Goal: Find contact information: Find contact information

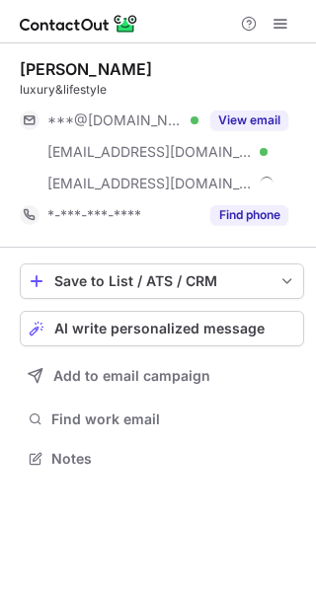
scroll to position [445, 316]
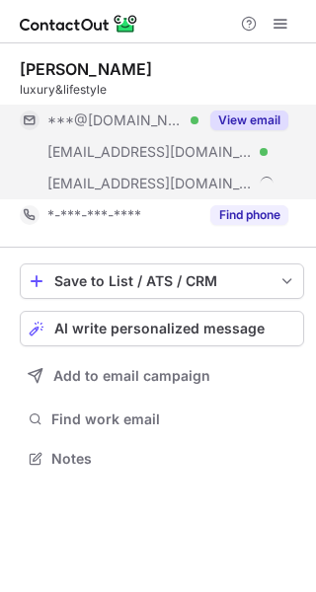
click at [264, 118] on button "View email" at bounding box center [249, 121] width 78 height 20
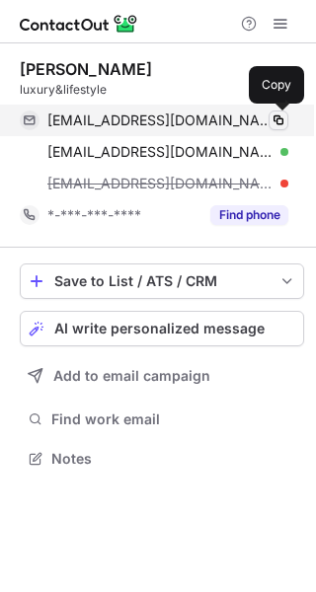
click at [282, 118] on span at bounding box center [279, 121] width 16 height 16
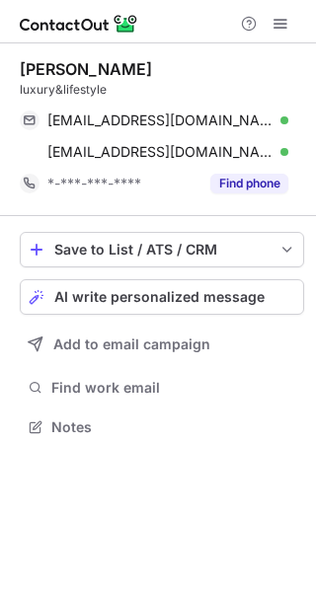
scroll to position [414, 316]
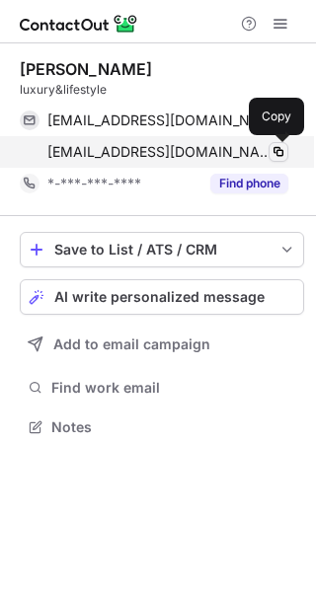
click at [277, 152] on span at bounding box center [279, 152] width 16 height 16
